Goal: Information Seeking & Learning: Learn about a topic

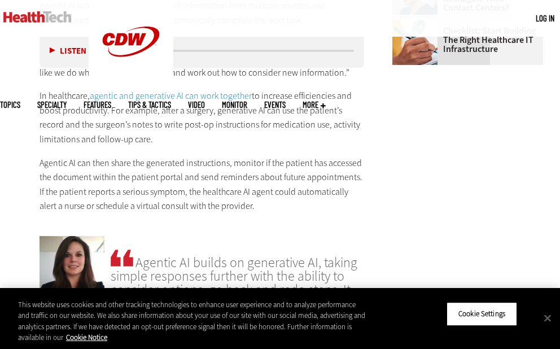
scroll to position [1407, 0]
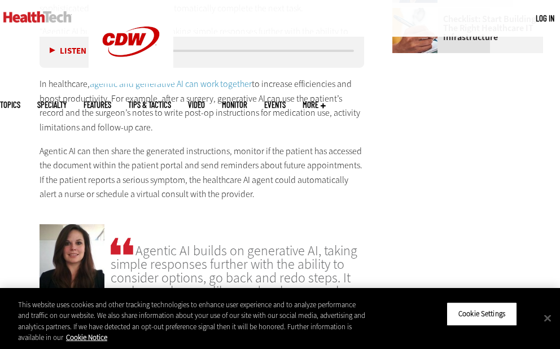
click at [256, 194] on p "Agentic AI can then share the generated instructions, monitor if the patient ha…" at bounding box center [202, 173] width 325 height 58
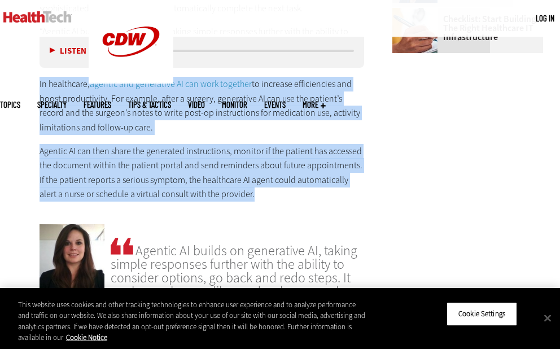
drag, startPoint x: 254, startPoint y: 194, endPoint x: 32, endPoint y: 90, distance: 245.4
click at [31, 83] on article "[DATE] Twitter Facebook LinkedIn Reddit Flipboard Email Artificial Intelligence…" at bounding box center [190, 285] width 347 height 2704
copy div "In healthcare, agentic and generative AI can work together to increase efficien…"
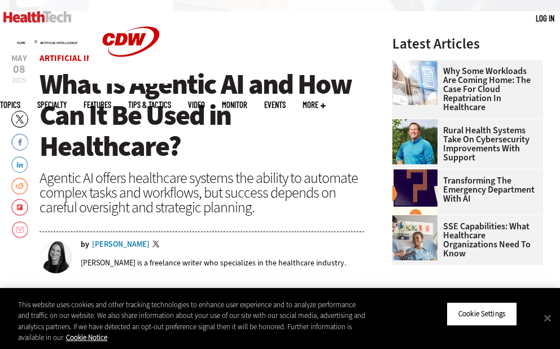
scroll to position [292, 0]
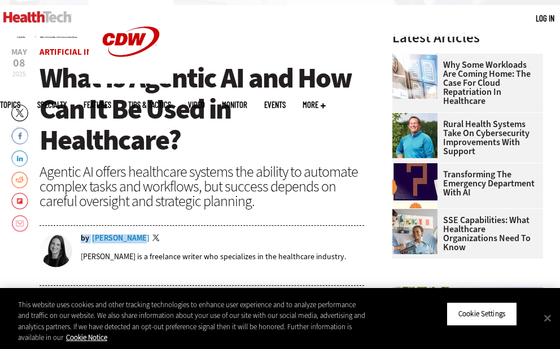
click at [130, 234] on div "by [PERSON_NAME] Twitter" at bounding box center [223, 238] width 284 height 9
copy div "by [PERSON_NAME]"
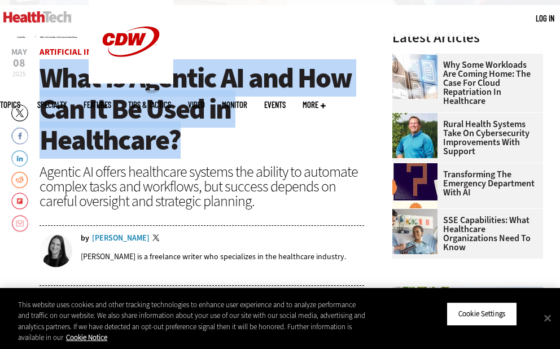
drag, startPoint x: 177, startPoint y: 140, endPoint x: 45, endPoint y: 84, distance: 143.8
click at [45, 84] on span "What Is Agentic AI and How Can It Be Used in Healthcare?" at bounding box center [196, 108] width 312 height 99
copy span "What Is Agentic AI and How Can It Be Used in Healthcare?"
